Goal: Task Accomplishment & Management: Manage account settings

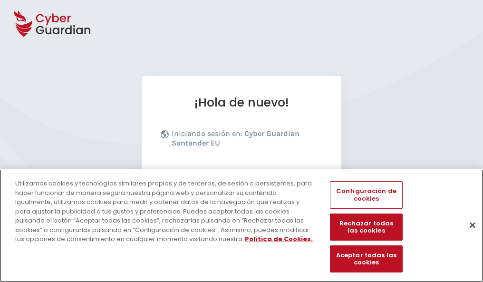
scroll to position [116, 0]
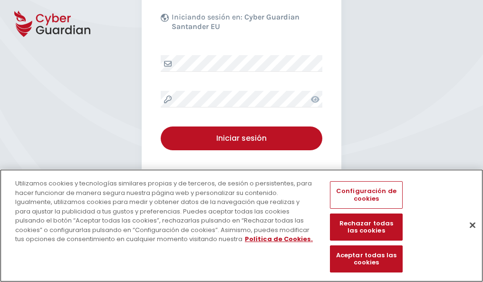
click at [468, 235] on button "Cerrar" at bounding box center [472, 224] width 21 height 21
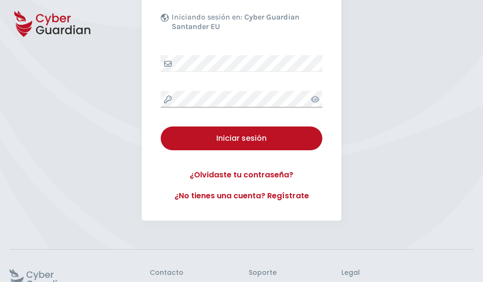
scroll to position [185, 0]
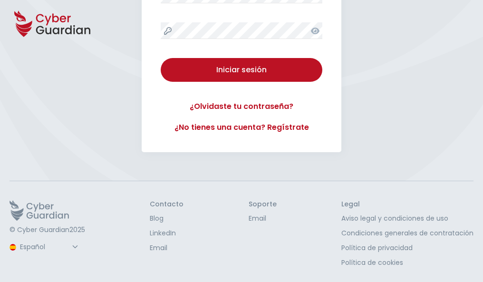
click at [161, 58] on button "Iniciar sesión" at bounding box center [242, 70] width 162 height 24
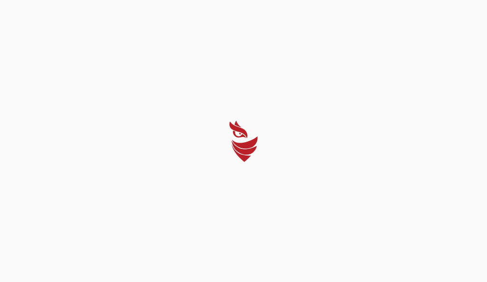
select select "Português (BR)"
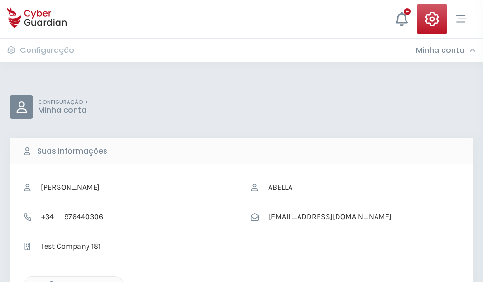
click at [49, 281] on icon "button" at bounding box center [49, 285] width 8 height 8
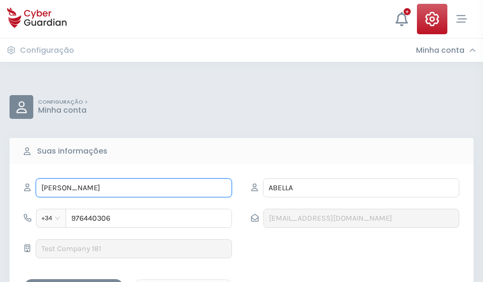
click at [134, 188] on input "JULIO" at bounding box center [134, 187] width 196 height 19
type input "J"
type input "Pío"
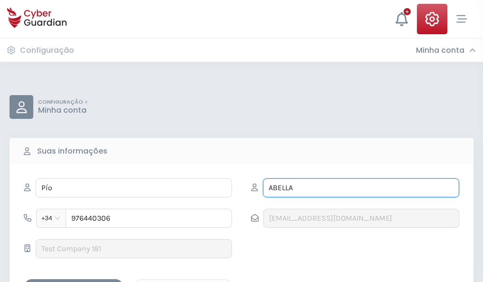
click at [361, 188] on input "ABELLA" at bounding box center [361, 187] width 196 height 19
type input "A"
type input "Neira"
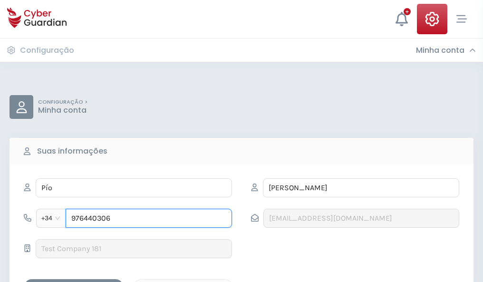
click at [149, 218] on input "976440306" at bounding box center [149, 218] width 166 height 19
type input "9"
type input "880442912"
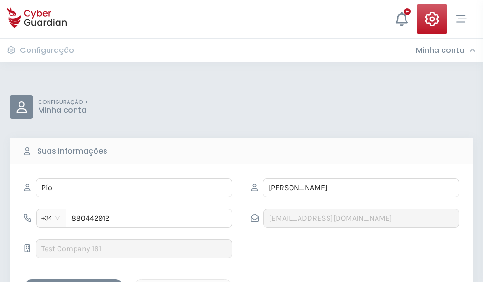
click at [74, 281] on div "Salvar alterações" at bounding box center [74, 287] width 86 height 12
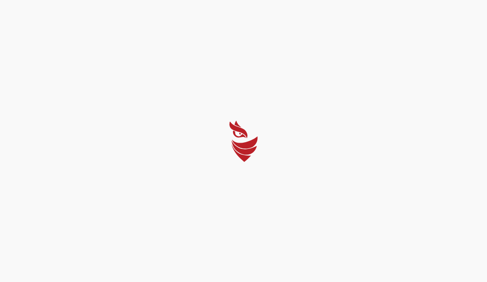
select select "Português (BR)"
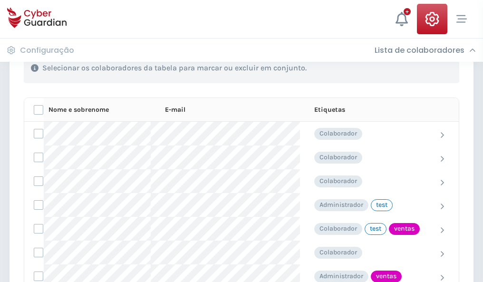
scroll to position [431, 0]
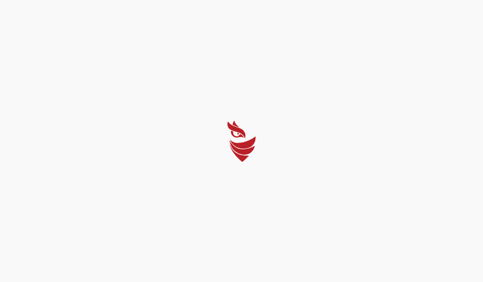
select select "Português (BR)"
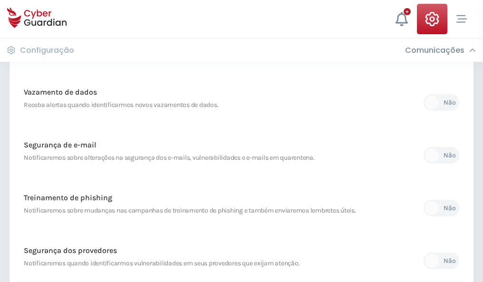
scroll to position [501, 0]
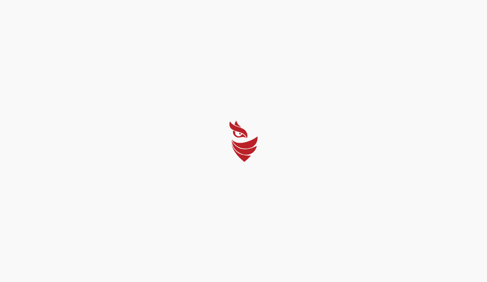
select select "Português (BR)"
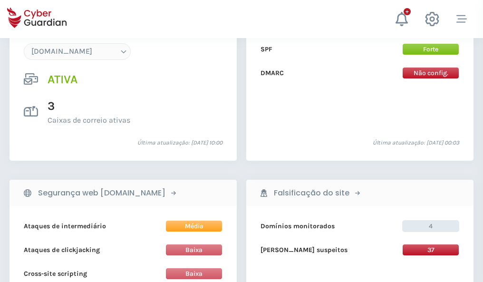
scroll to position [1013, 0]
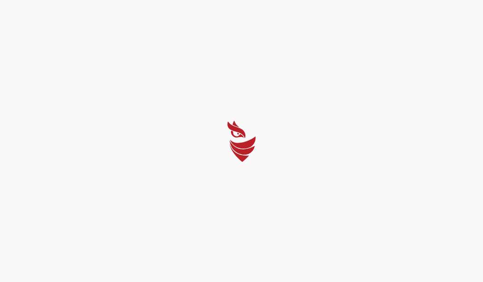
select select "Português (BR)"
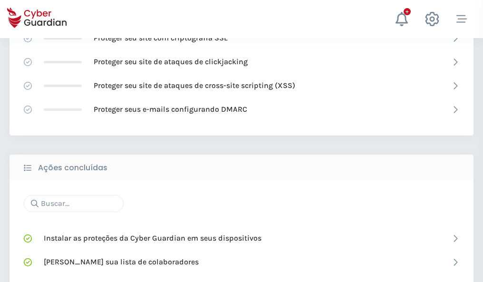
scroll to position [633, 0]
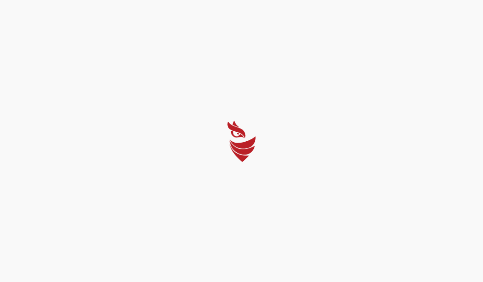
select select "Português (BR)"
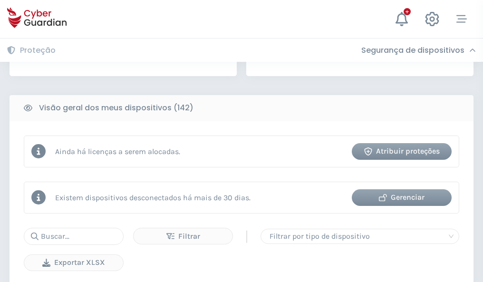
scroll to position [933, 0]
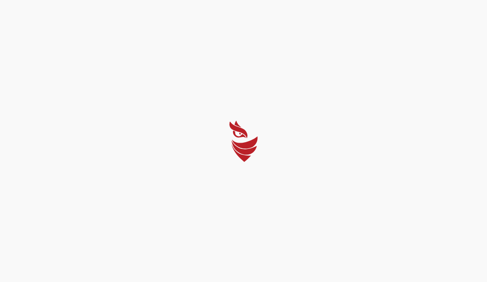
select select "Português (BR)"
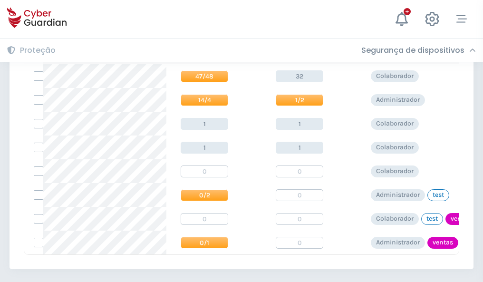
scroll to position [441, 0]
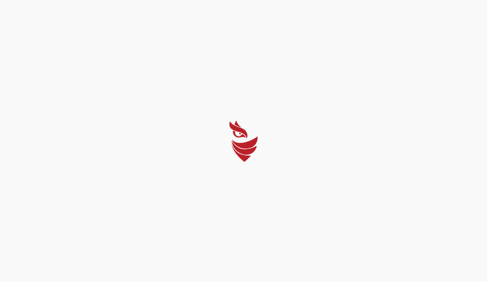
select select "Português (BR)"
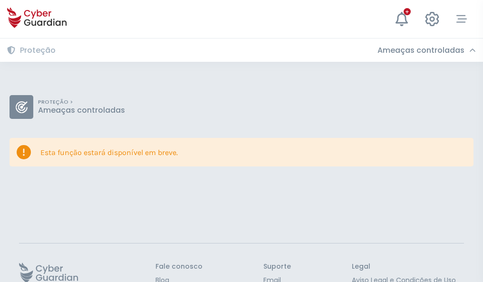
scroll to position [62, 0]
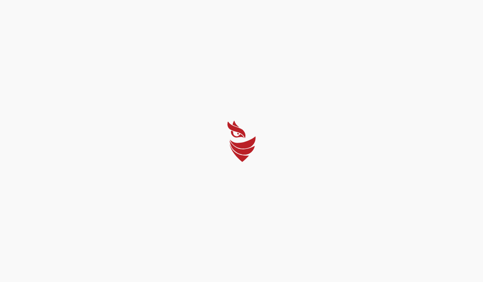
select select "Português (BR)"
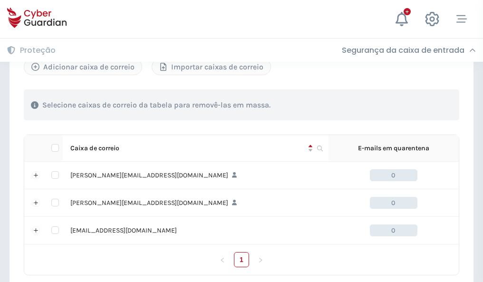
scroll to position [441, 0]
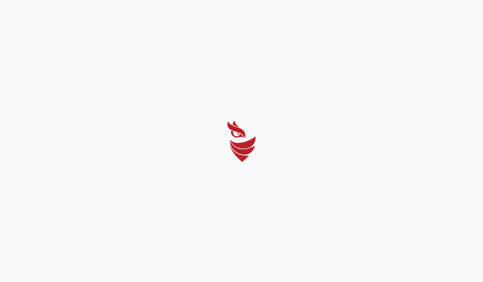
select select "Português (BR)"
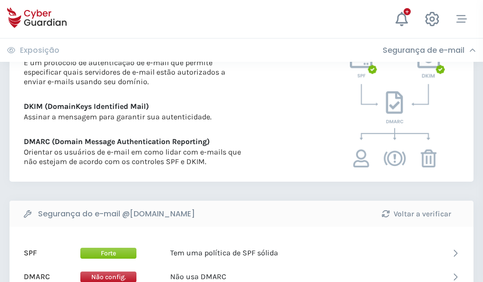
scroll to position [513, 0]
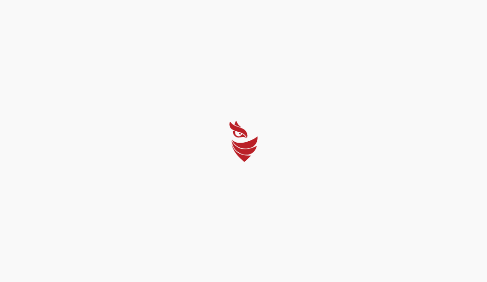
select select "Português (BR)"
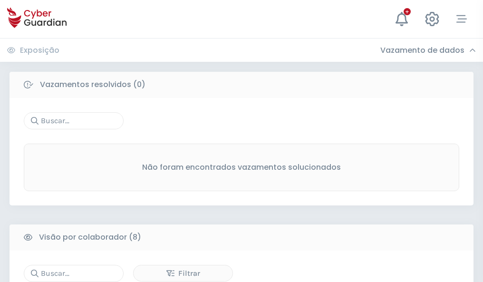
scroll to position [810, 0]
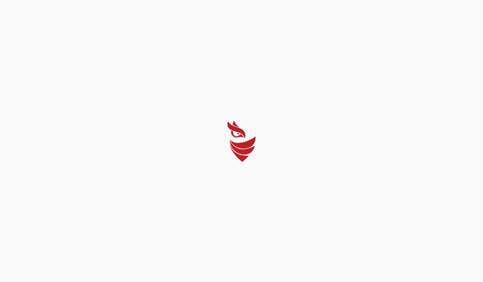
select select "Português (BR)"
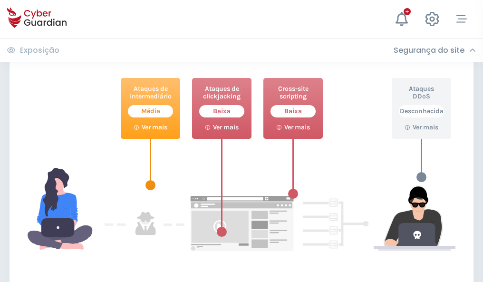
scroll to position [518, 0]
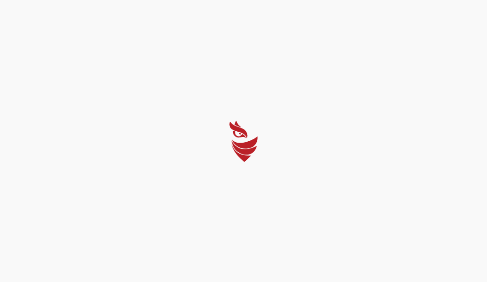
select select "Português (BR)"
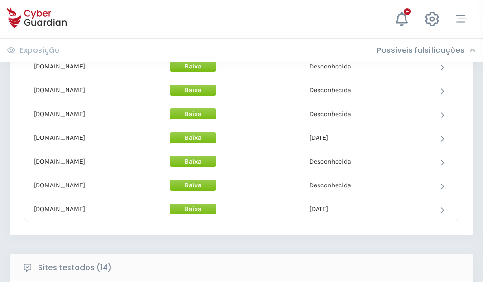
scroll to position [927, 0]
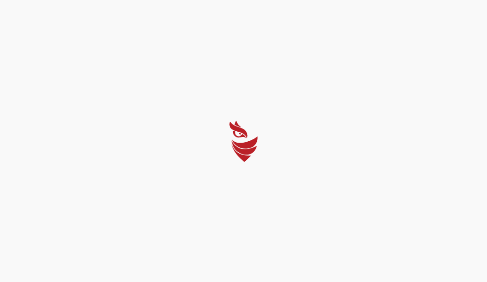
select select "Português (BR)"
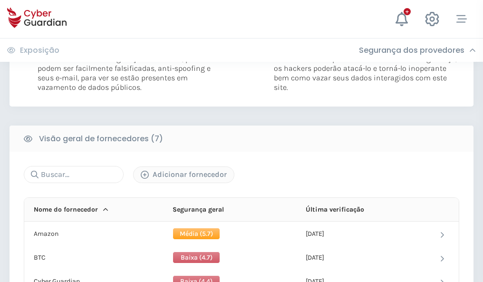
scroll to position [627, 0]
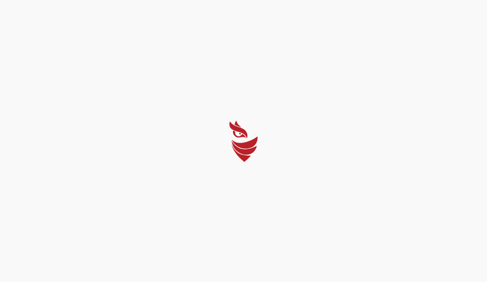
select select "Português (BR)"
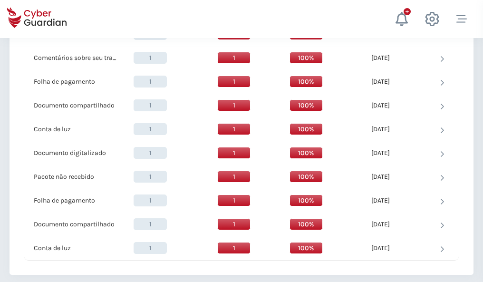
scroll to position [986, 0]
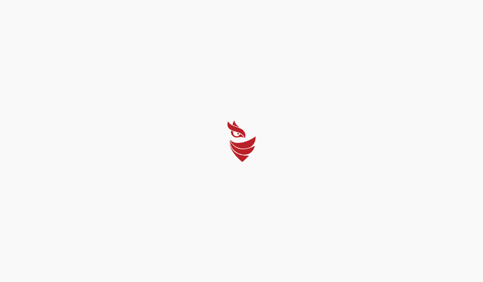
select select "Português (BR)"
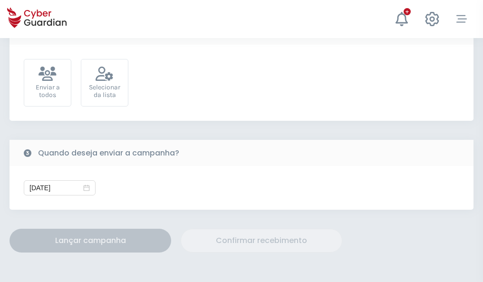
scroll to position [348, 0]
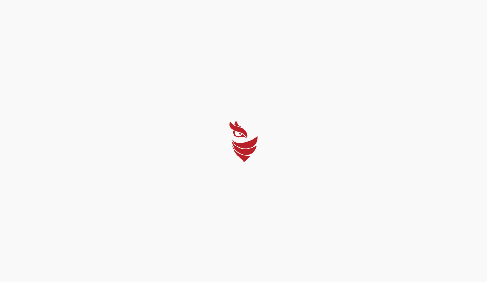
select select "Português (BR)"
